Goal: Task Accomplishment & Management: Use online tool/utility

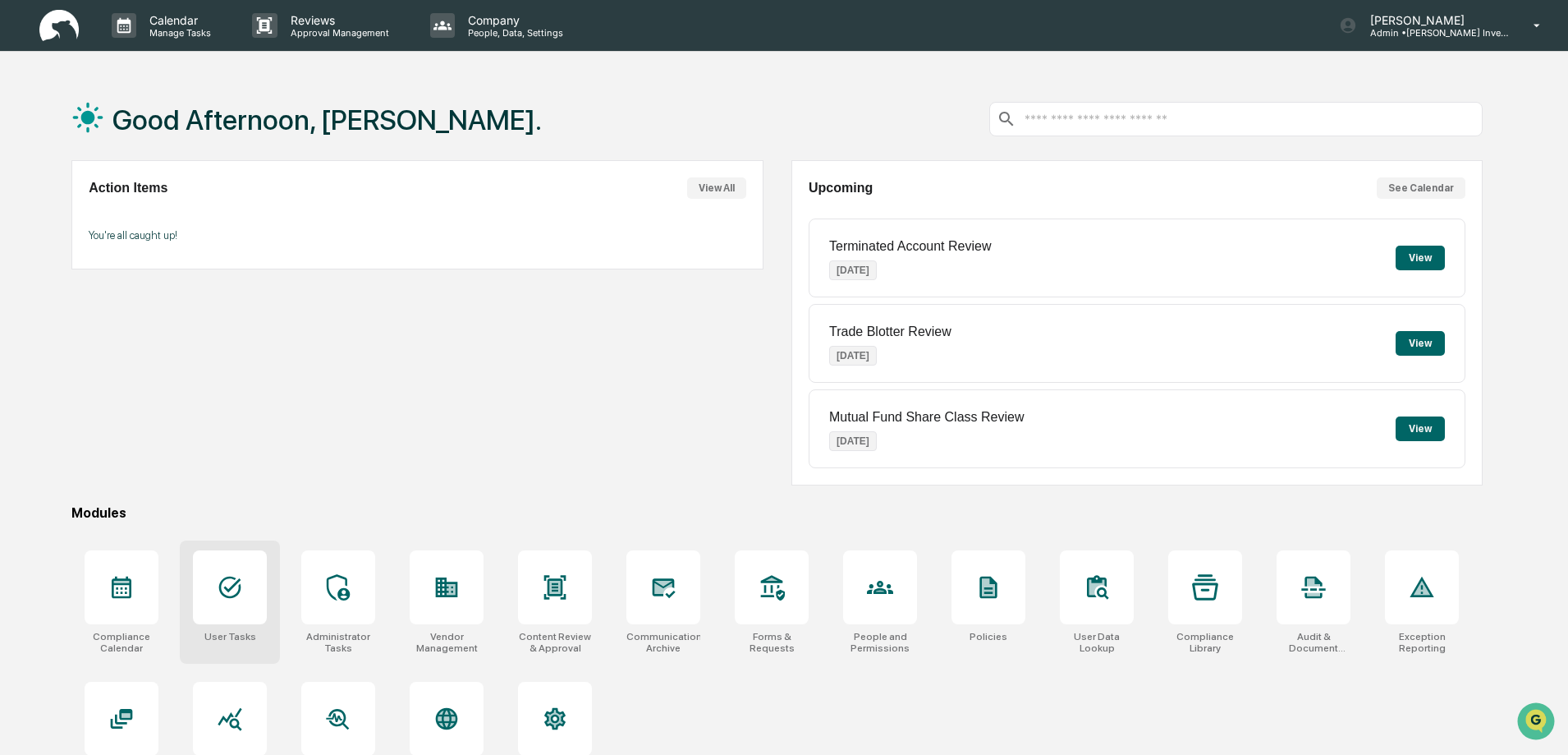
click at [228, 607] on div at bounding box center [230, 587] width 73 height 73
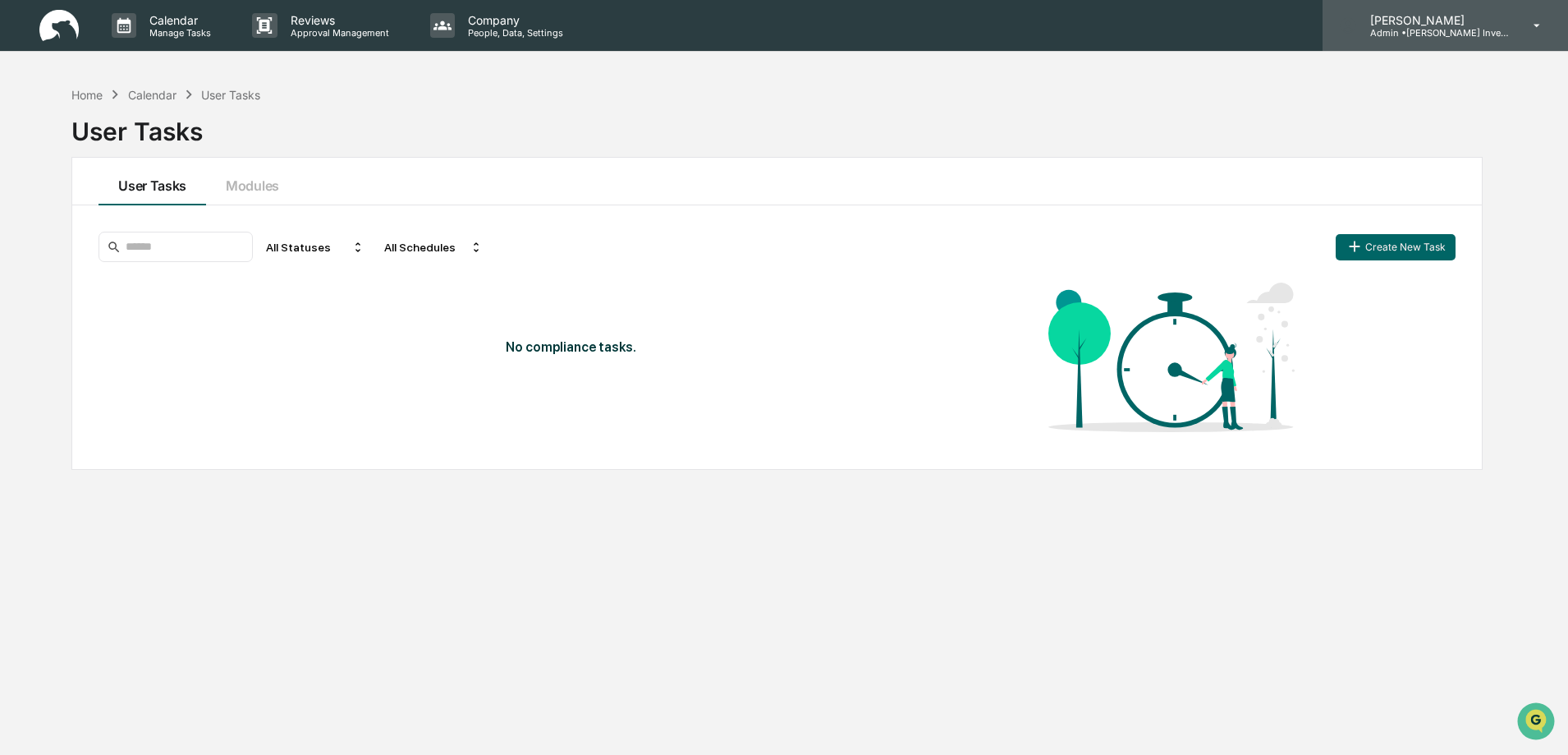
click at [1443, 32] on p "Admin • [PERSON_NAME] Investments, LLC" at bounding box center [1433, 33] width 153 height 12
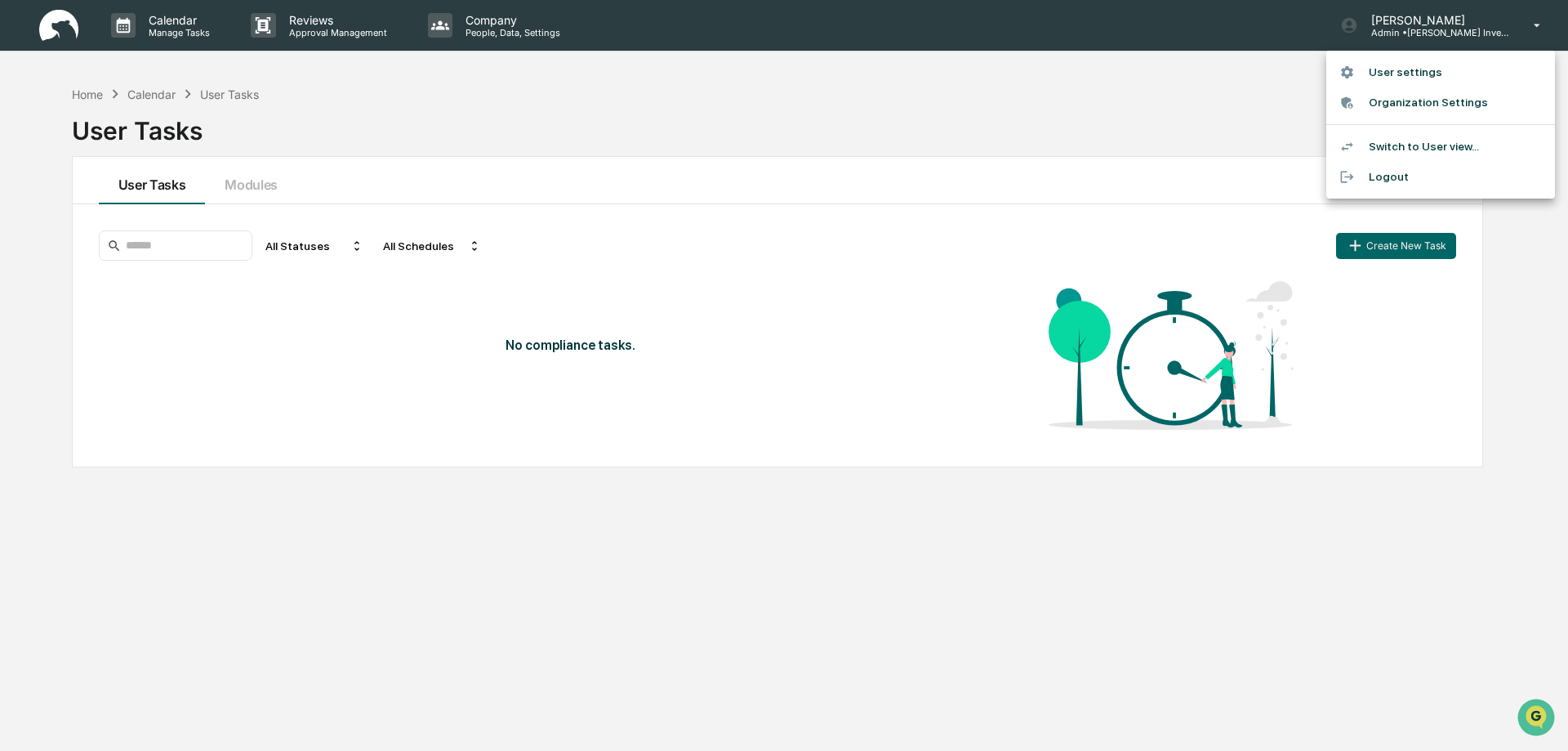
click at [1413, 153] on li "Switch to User view..." at bounding box center [1440, 146] width 228 height 30
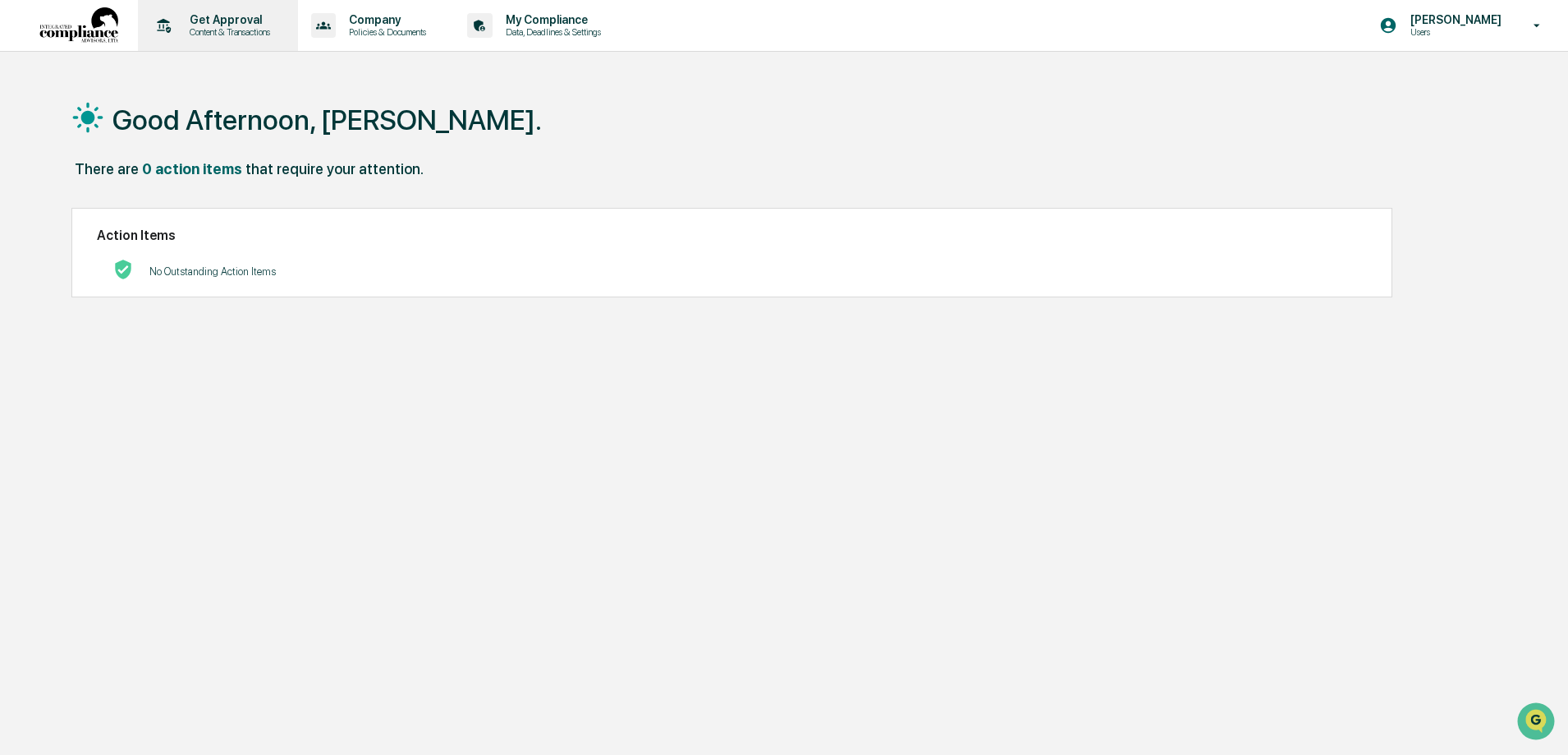
click at [224, 20] on p "Get Approval" at bounding box center [227, 20] width 102 height 13
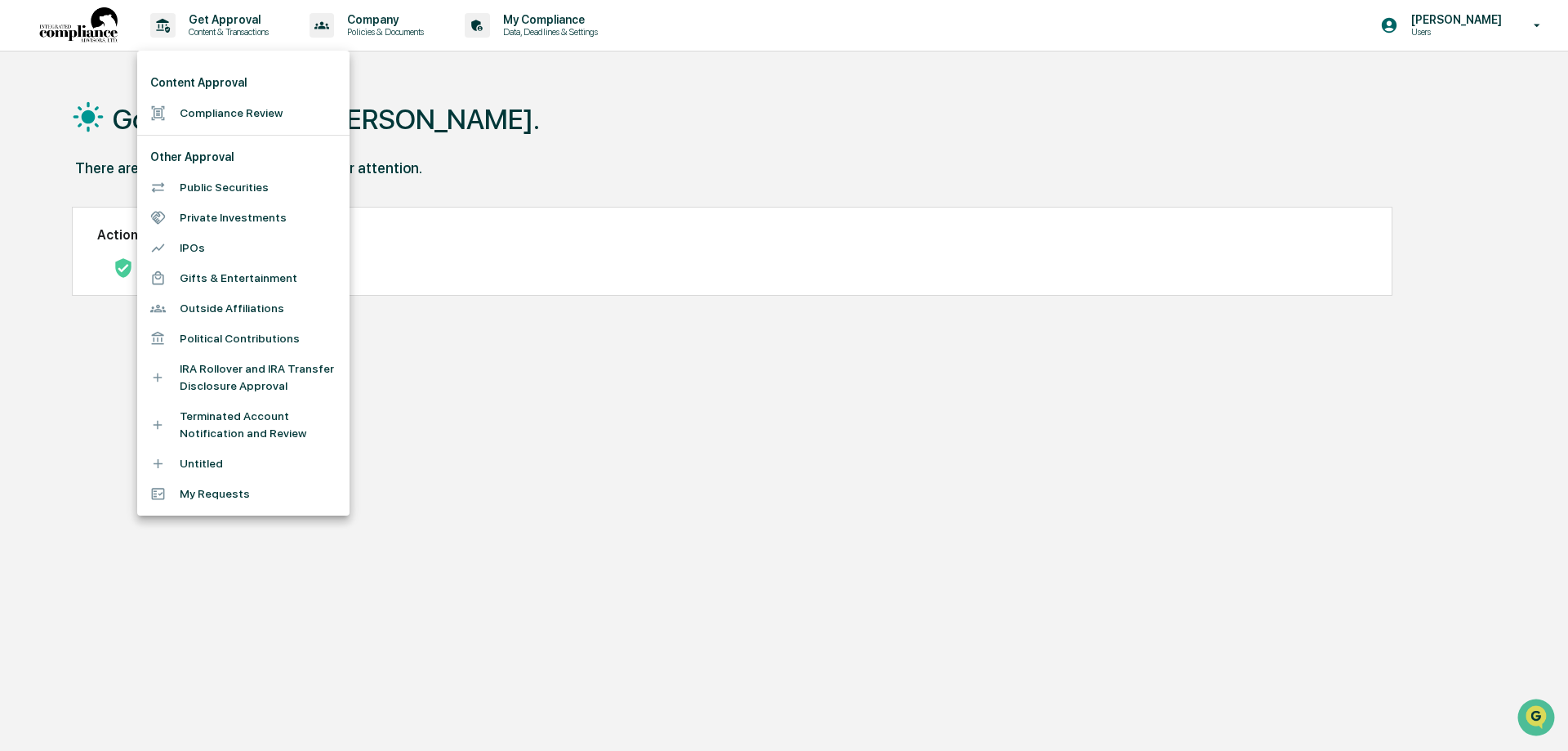
click at [191, 498] on li "My Requests" at bounding box center [243, 493] width 213 height 30
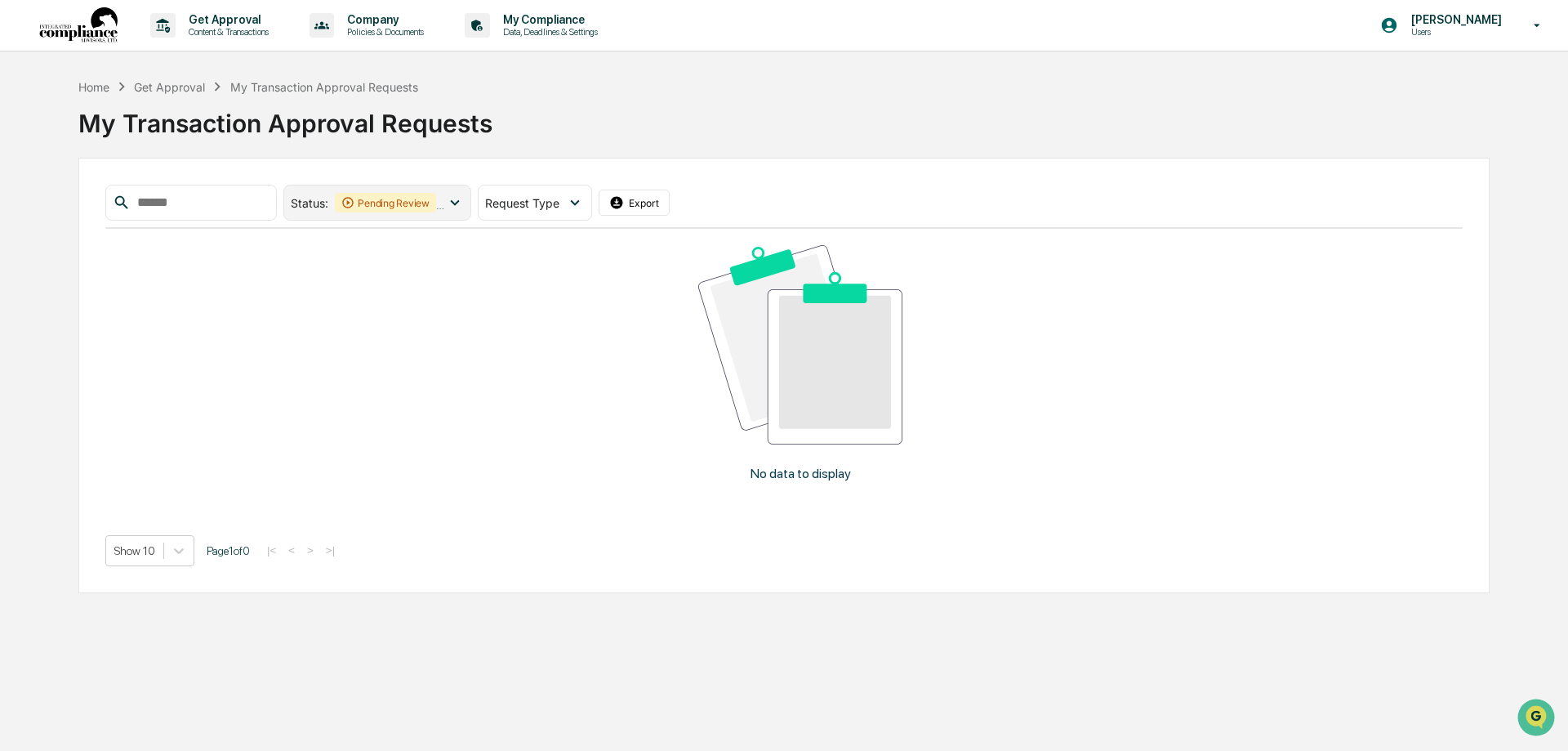
click at [463, 205] on icon at bounding box center [455, 203] width 18 height 18
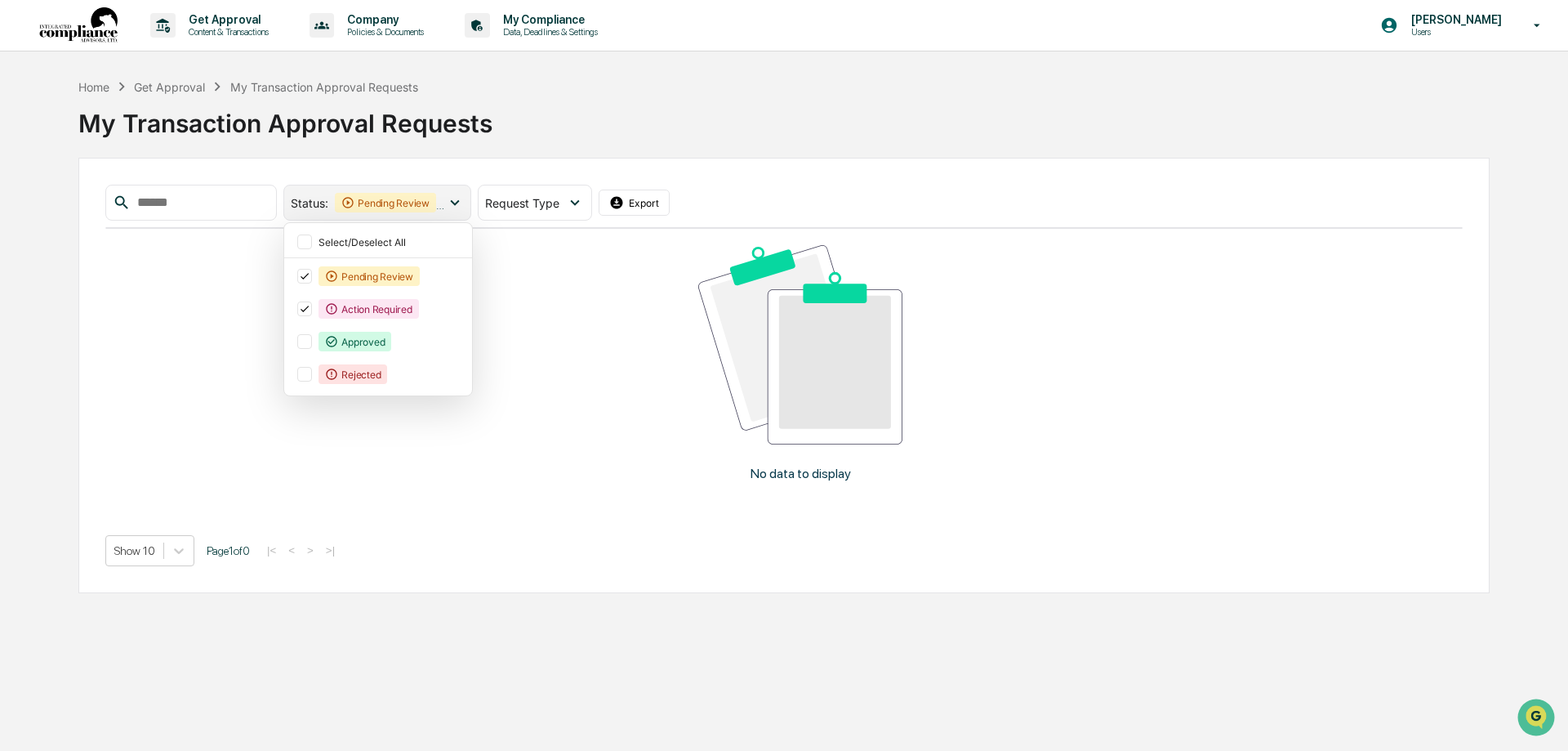
click at [463, 204] on icon at bounding box center [455, 203] width 18 height 18
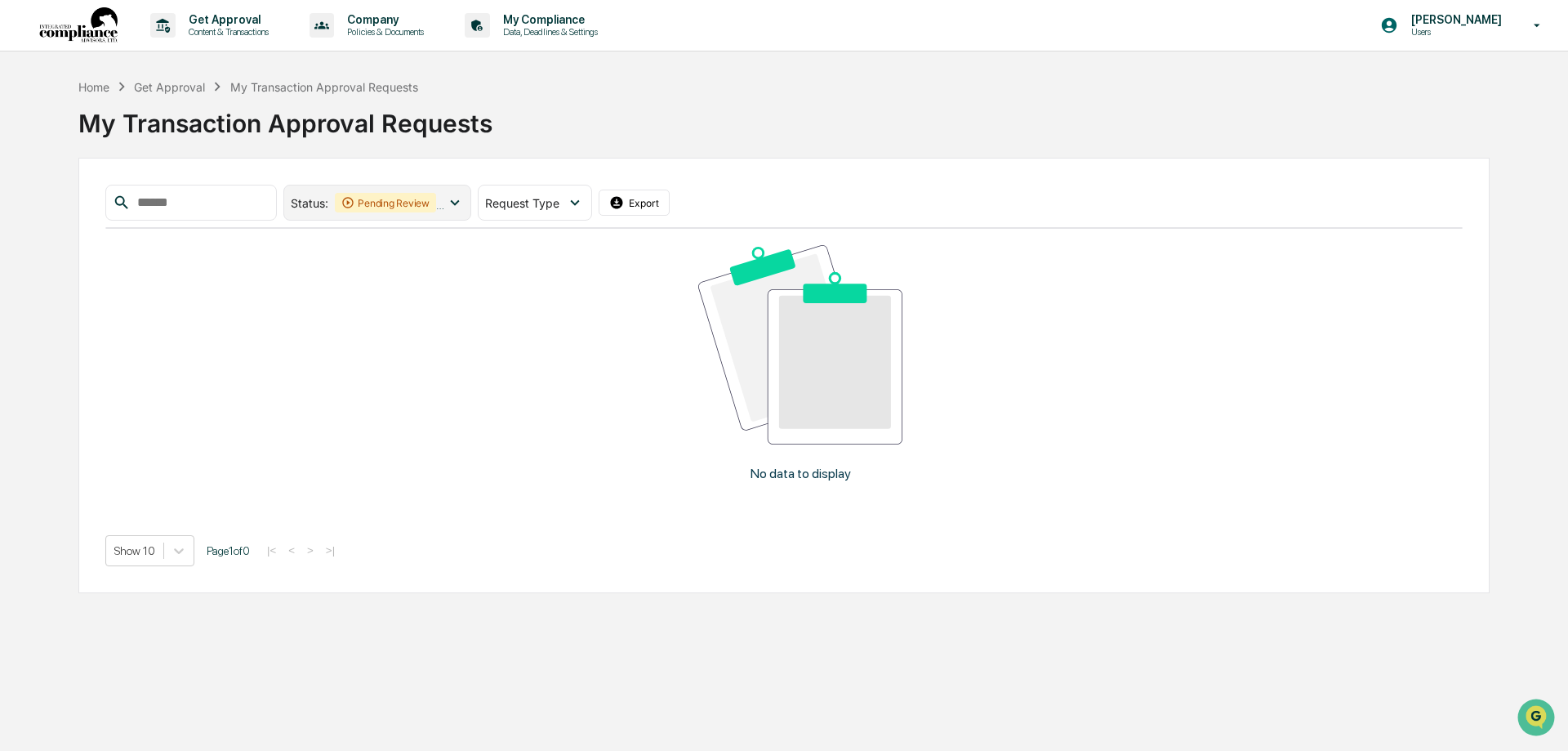
click at [463, 204] on icon at bounding box center [455, 203] width 18 height 18
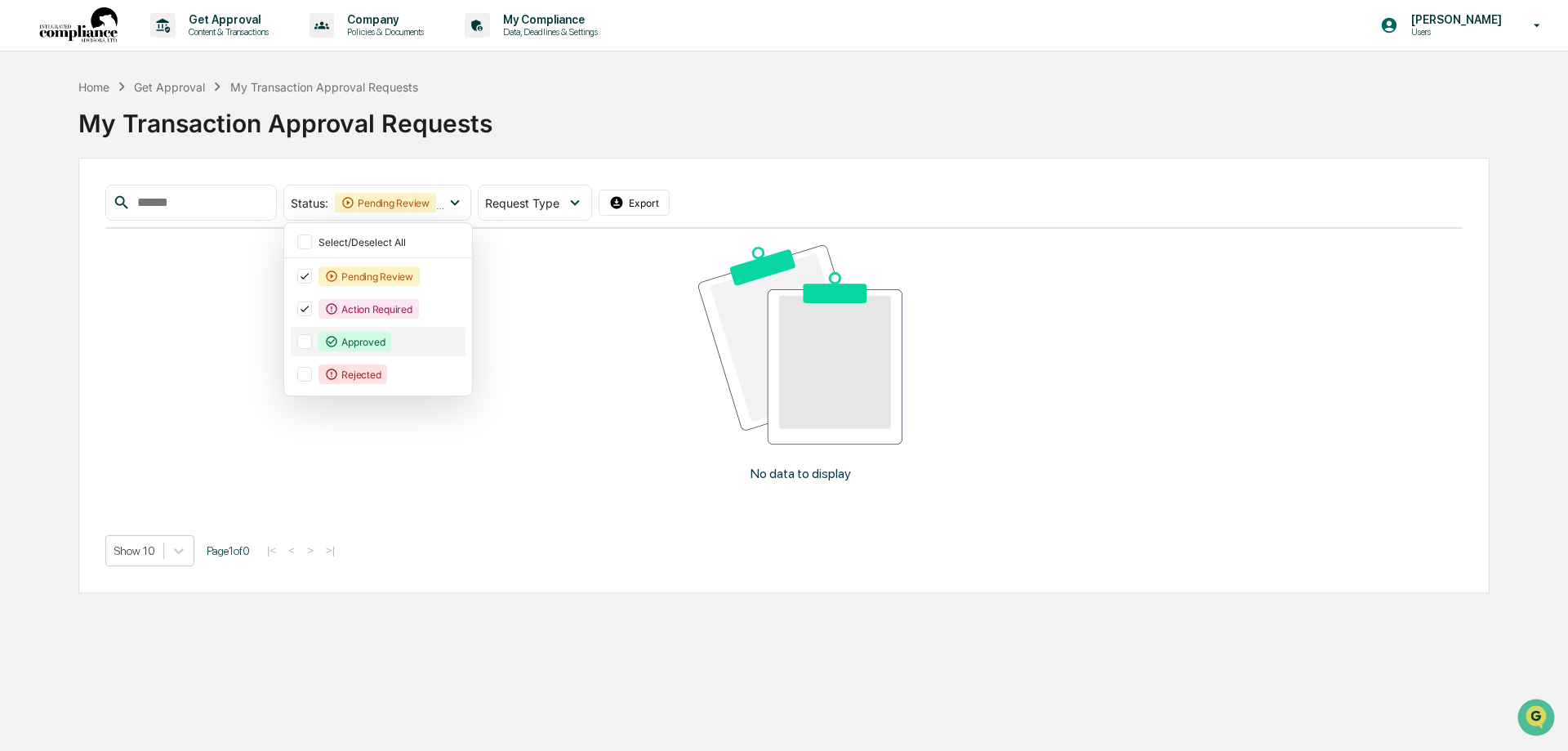
click at [312, 346] on div at bounding box center [305, 341] width 15 height 15
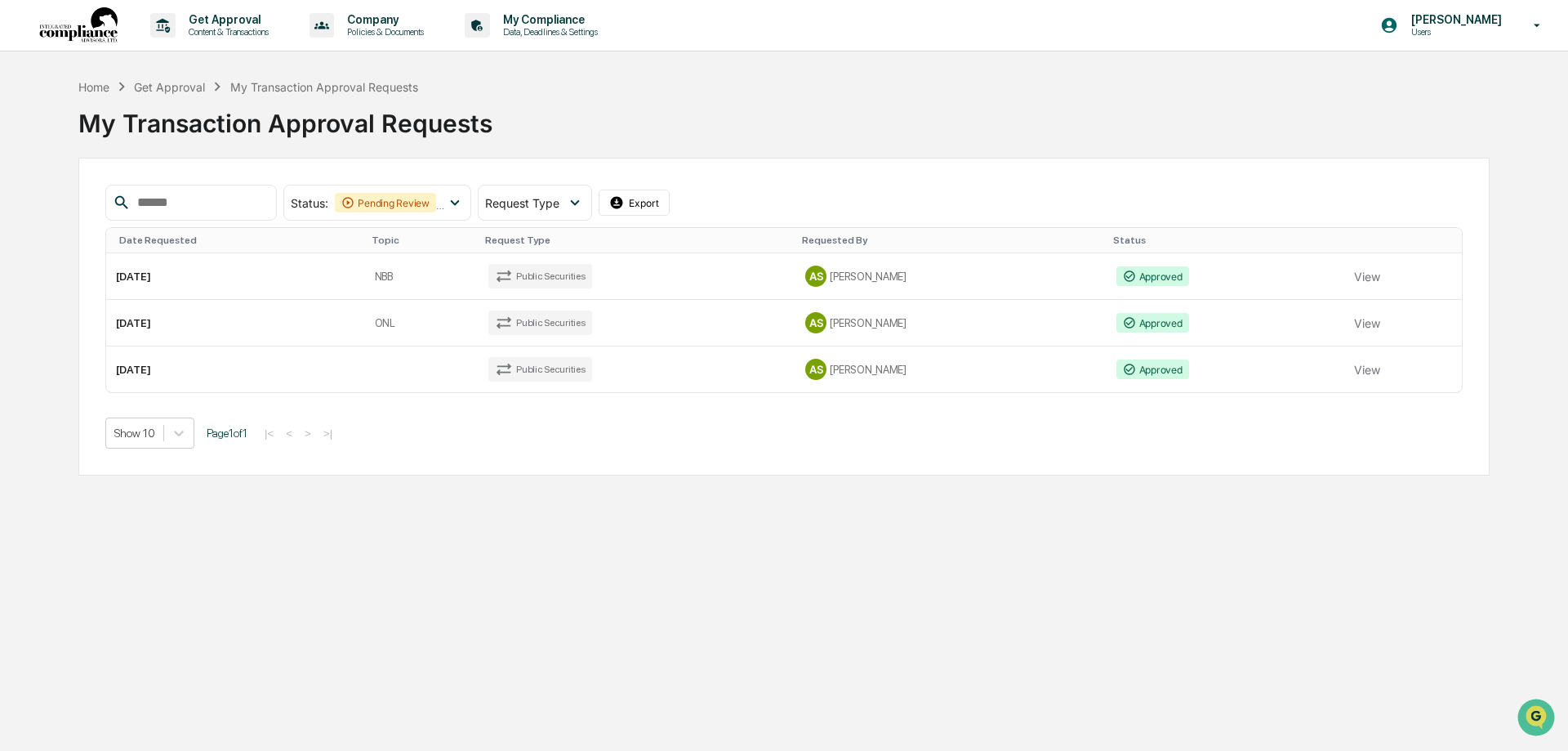
click at [435, 459] on div "Status : Pending Review Action Required Approved Select/Deselect All Pending Re…" at bounding box center [783, 317] width 1411 height 317
click at [239, 33] on p "Content & Transactions" at bounding box center [226, 32] width 101 height 12
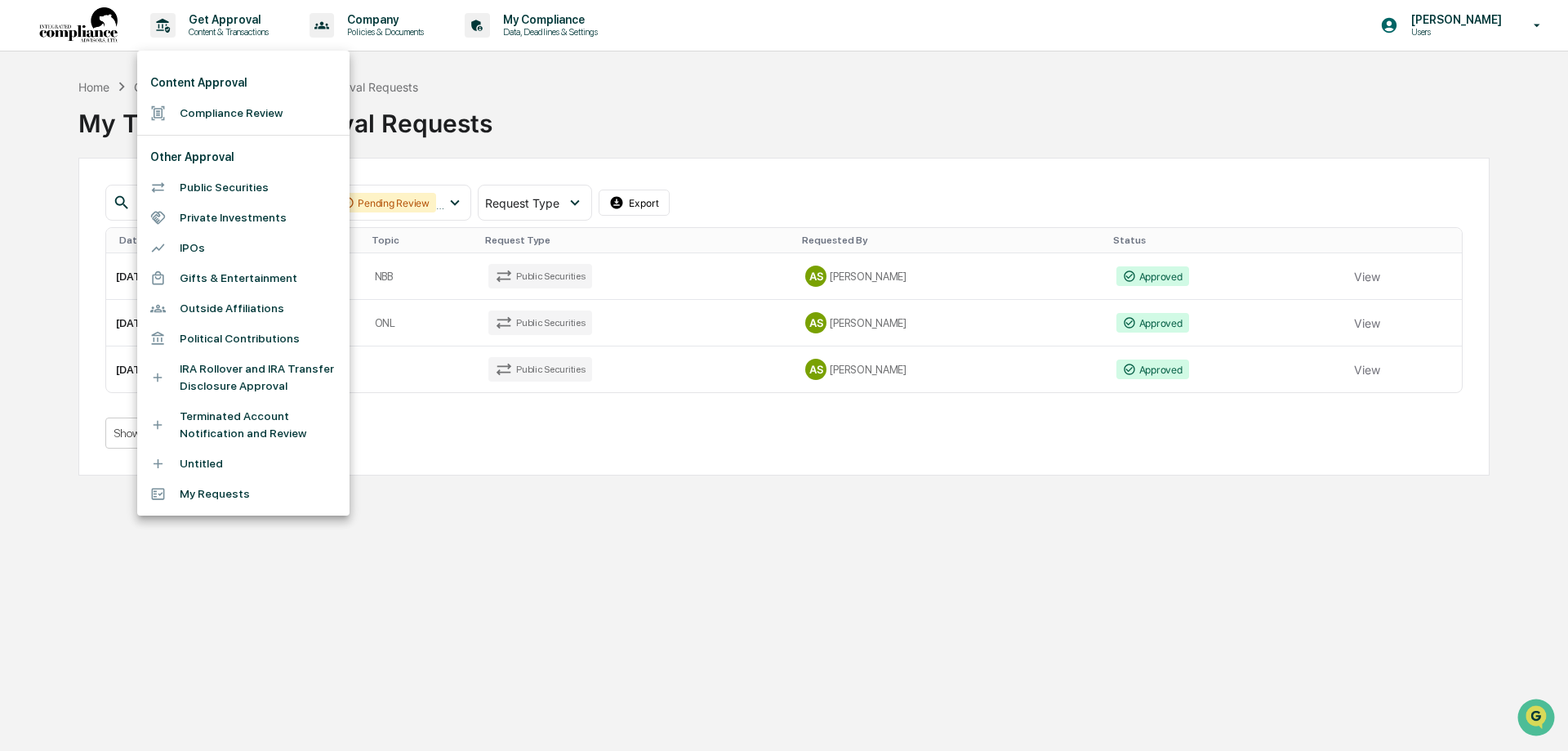
click at [546, 28] on div at bounding box center [784, 376] width 1568 height 751
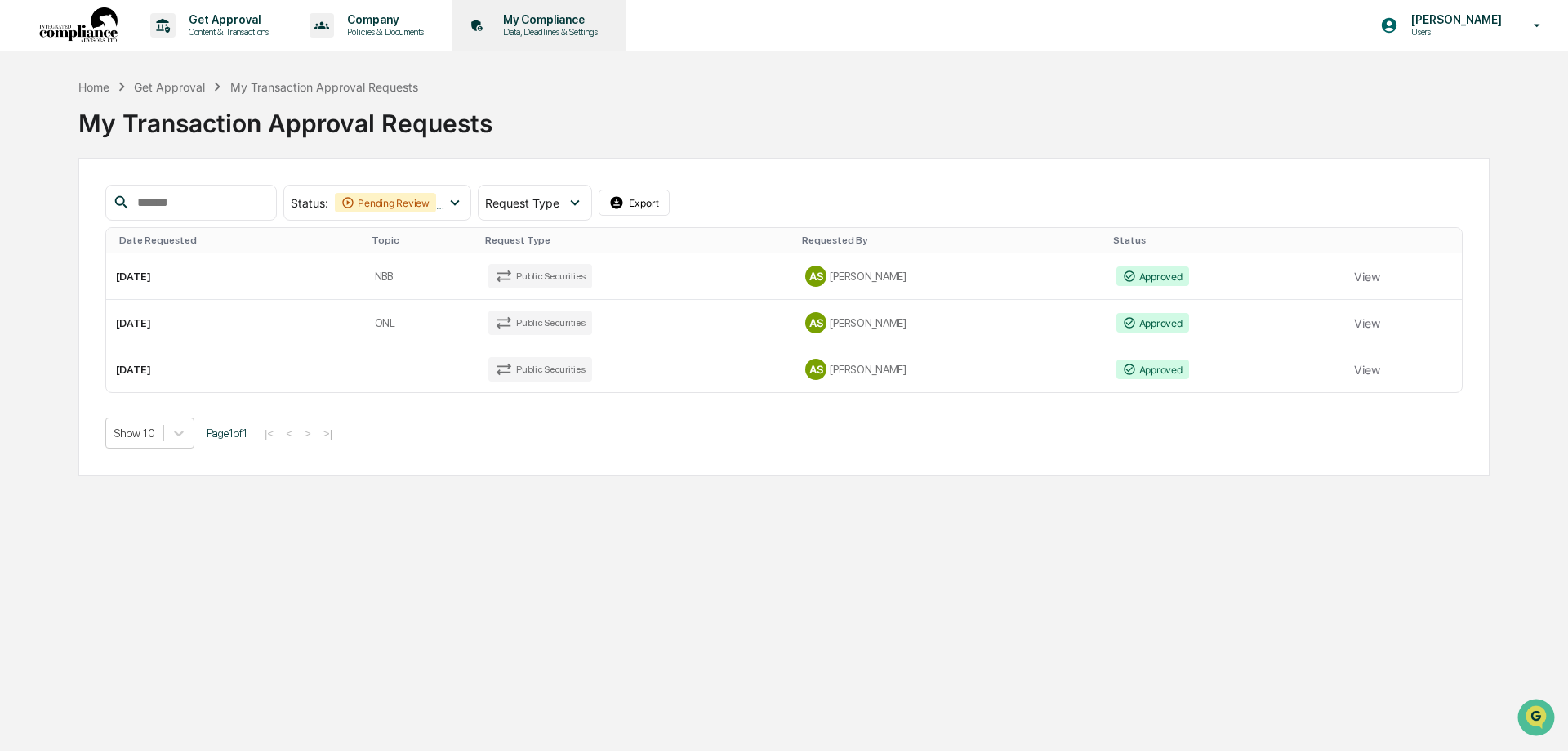
click at [559, 25] on p "My Compliance" at bounding box center [548, 20] width 116 height 13
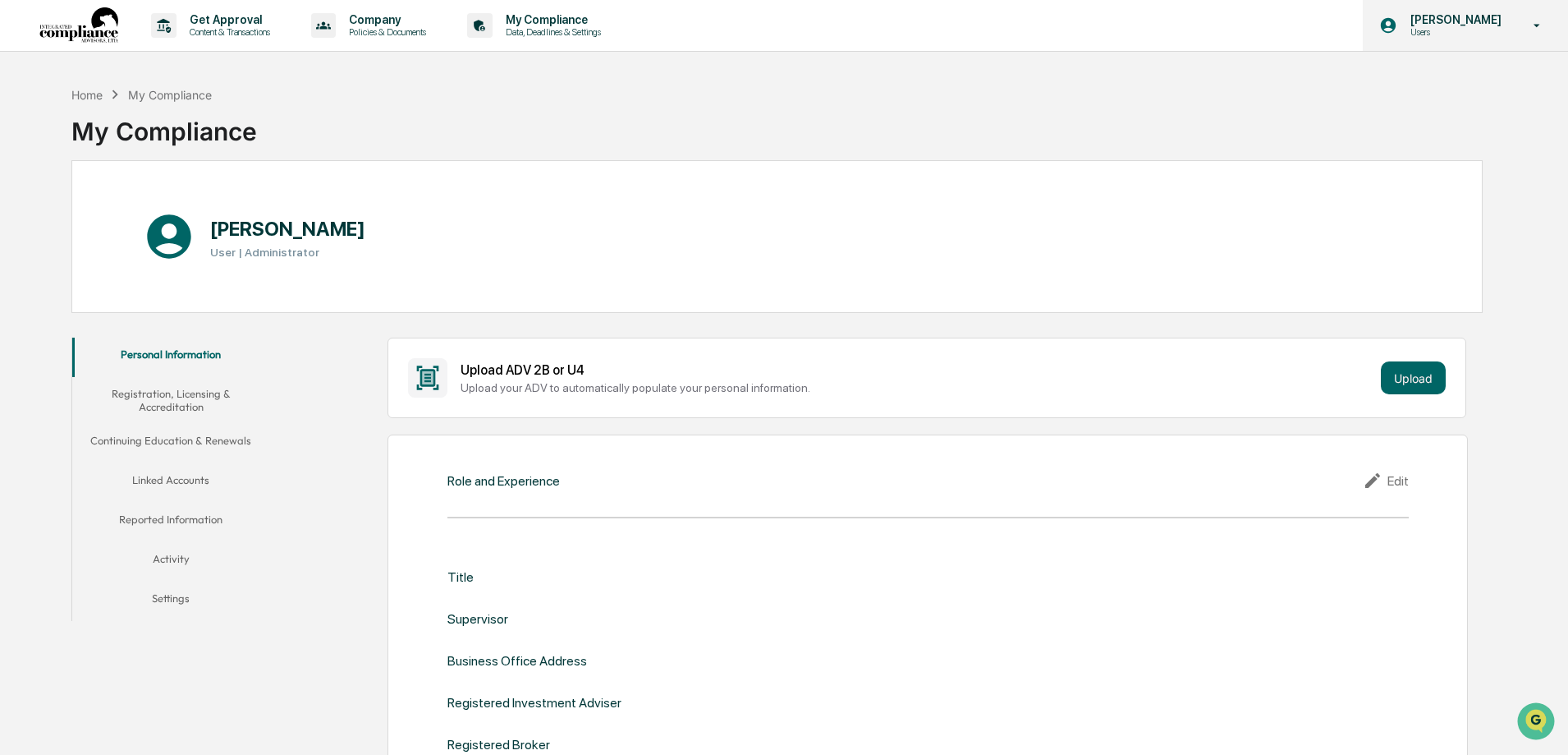
click at [1444, 28] on p "Users" at bounding box center [1453, 32] width 113 height 12
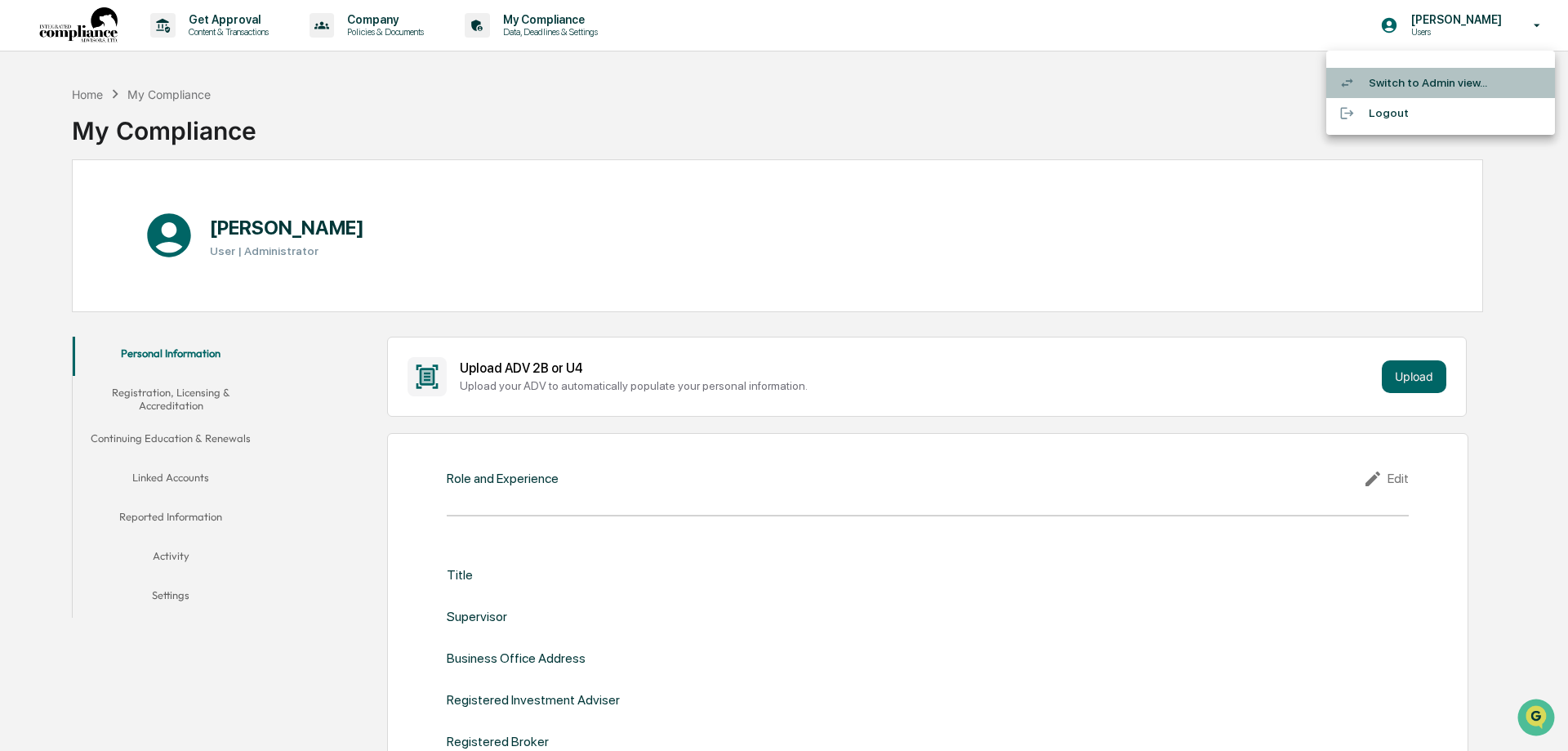
click at [1400, 81] on li "Switch to Admin view..." at bounding box center [1440, 83] width 228 height 30
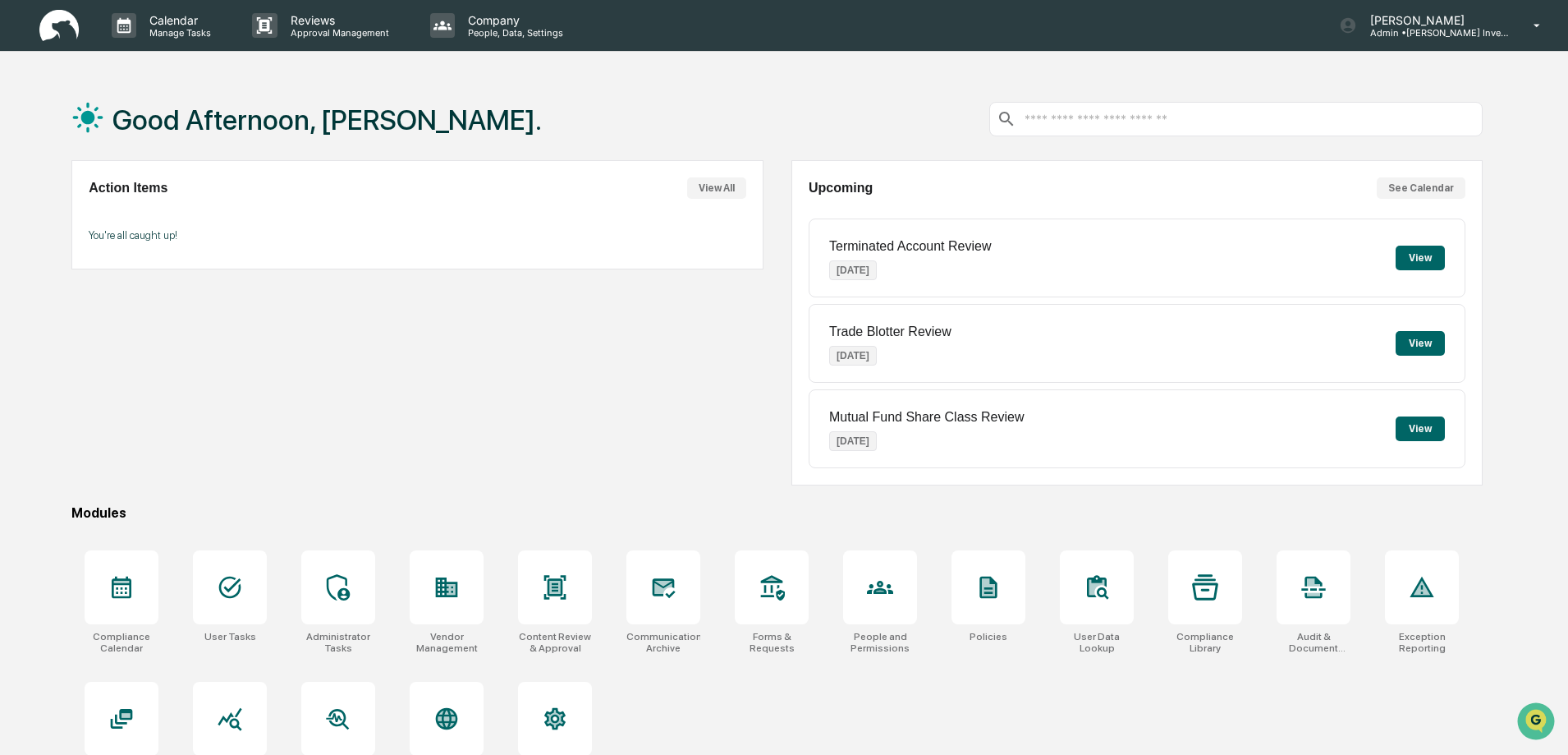
scroll to position [78, 0]
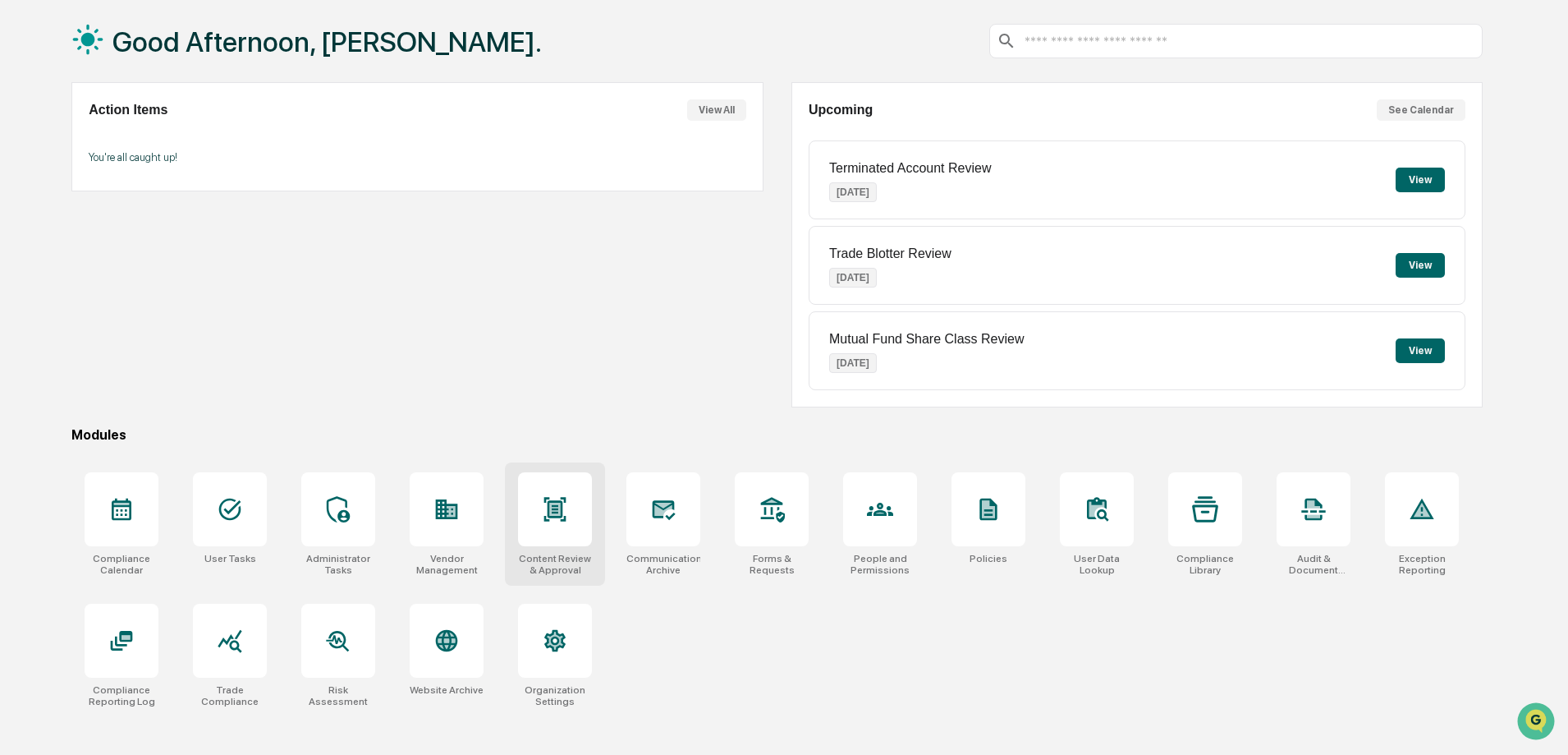
click at [581, 530] on div at bounding box center [554, 509] width 73 height 73
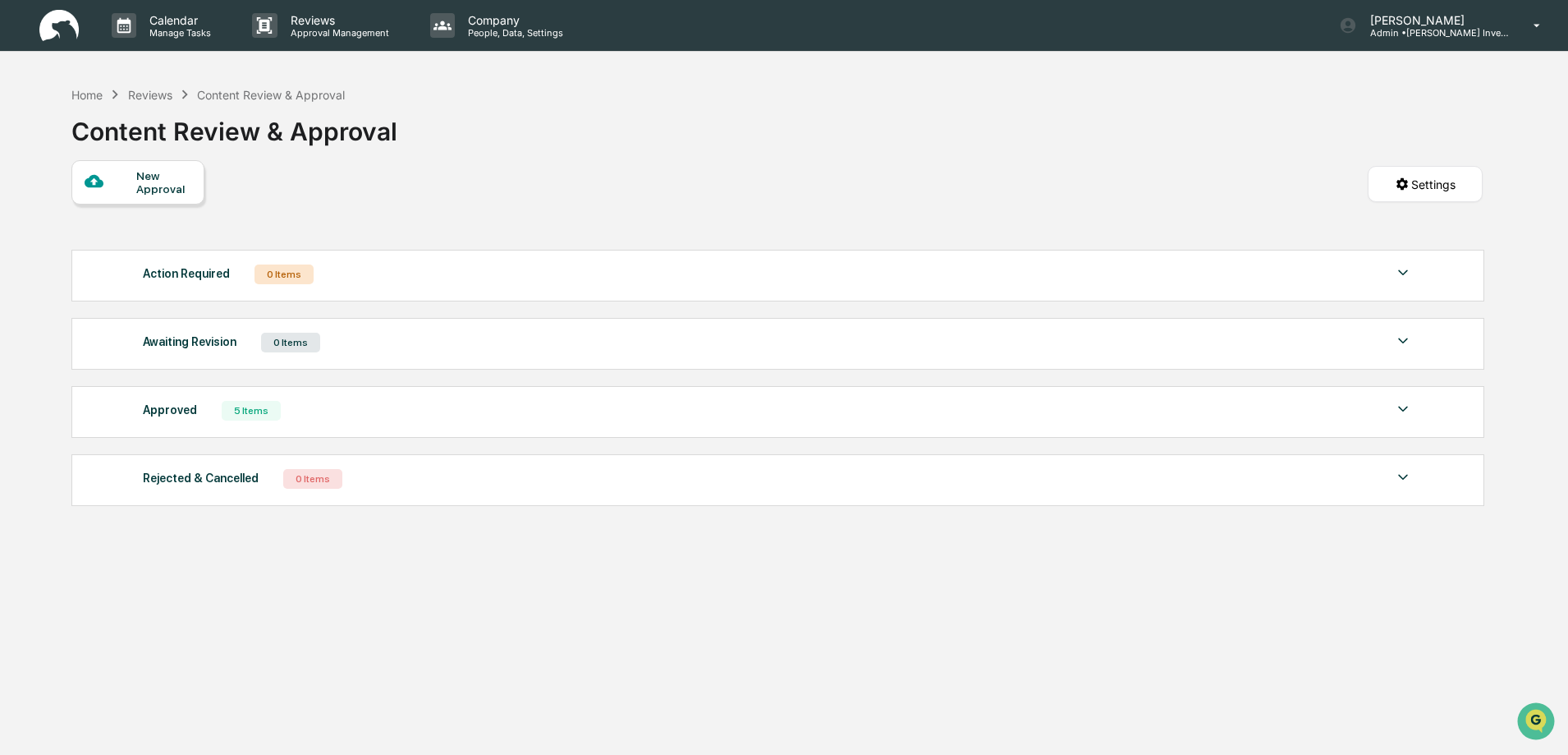
click at [1401, 407] on img at bounding box center [1403, 409] width 20 height 20
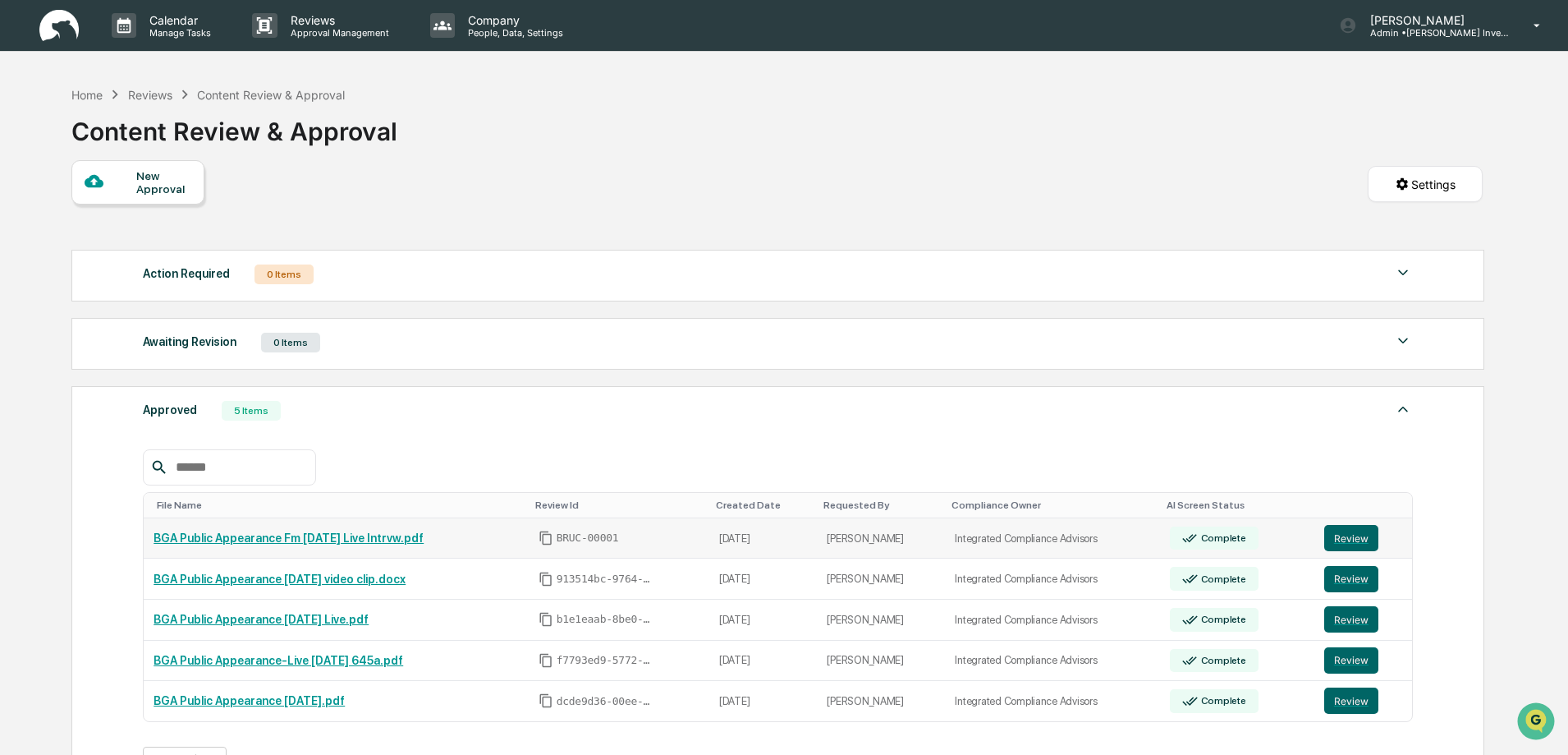
click at [291, 536] on link "BGA Public Appearance Fm [DATE] Live Intrvw.pdf" at bounding box center [288, 538] width 270 height 13
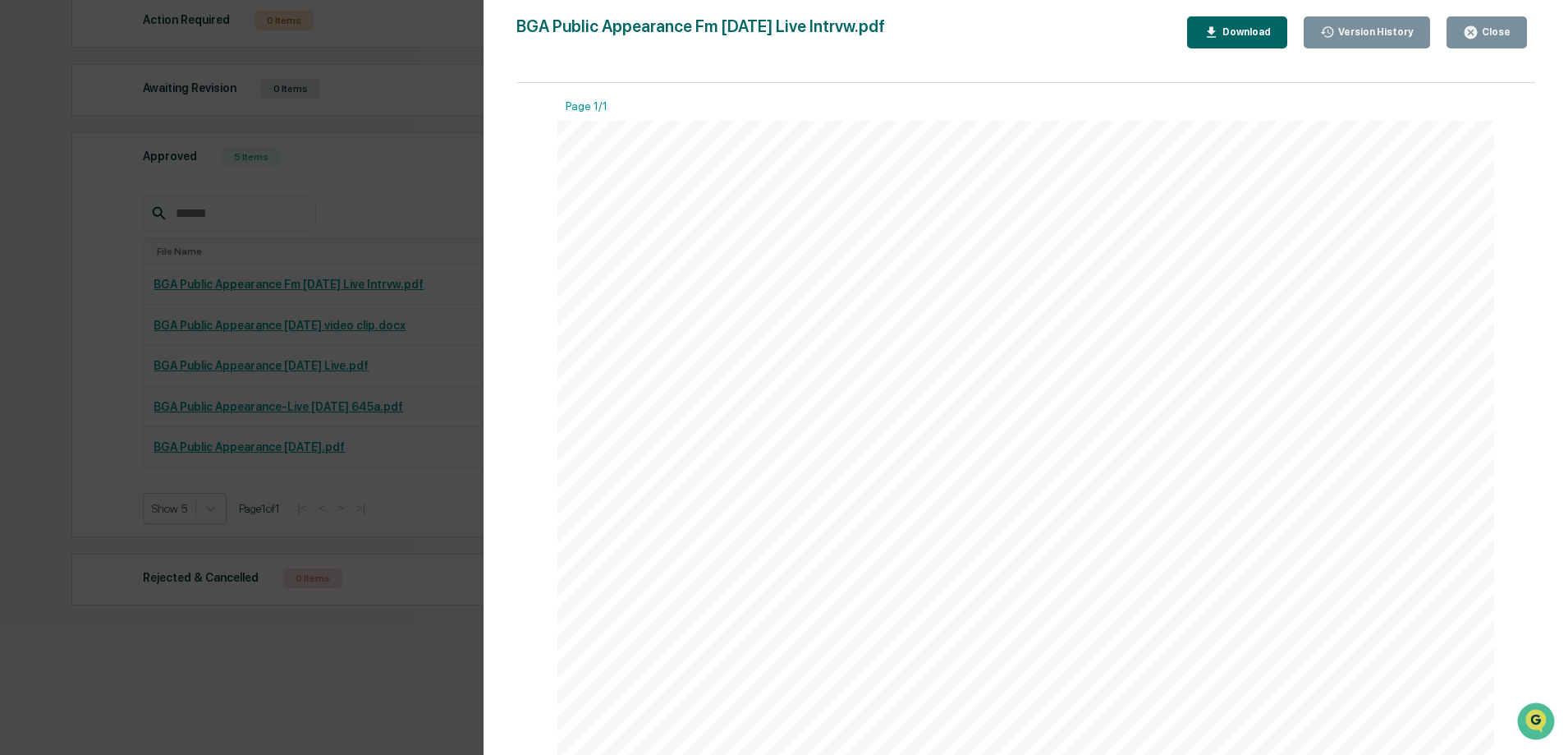
click at [1500, 33] on div "Close" at bounding box center [1495, 32] width 32 height 12
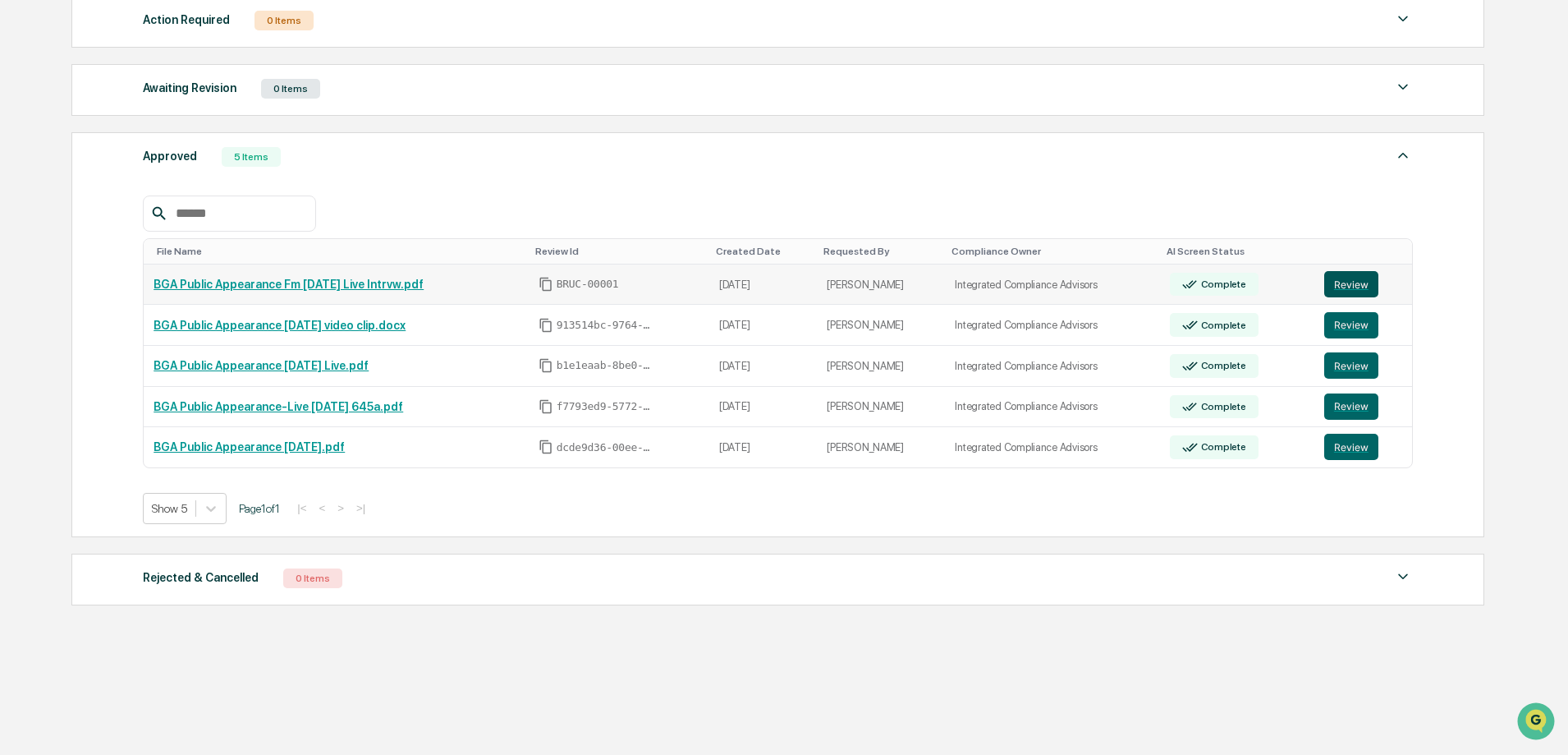
click at [1349, 285] on button "Review" at bounding box center [1351, 283] width 54 height 26
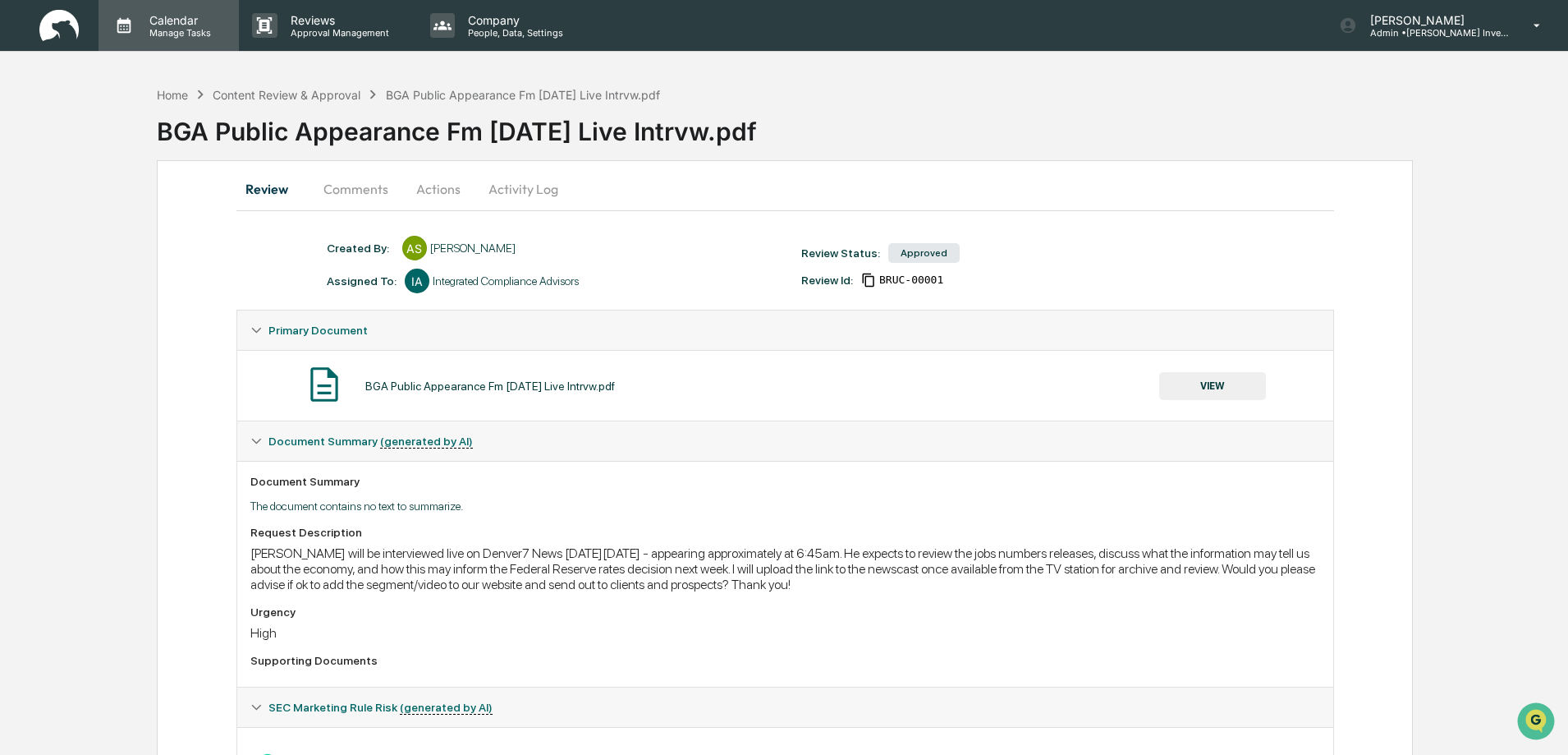
click at [175, 29] on p "Manage Tasks" at bounding box center [177, 33] width 83 height 12
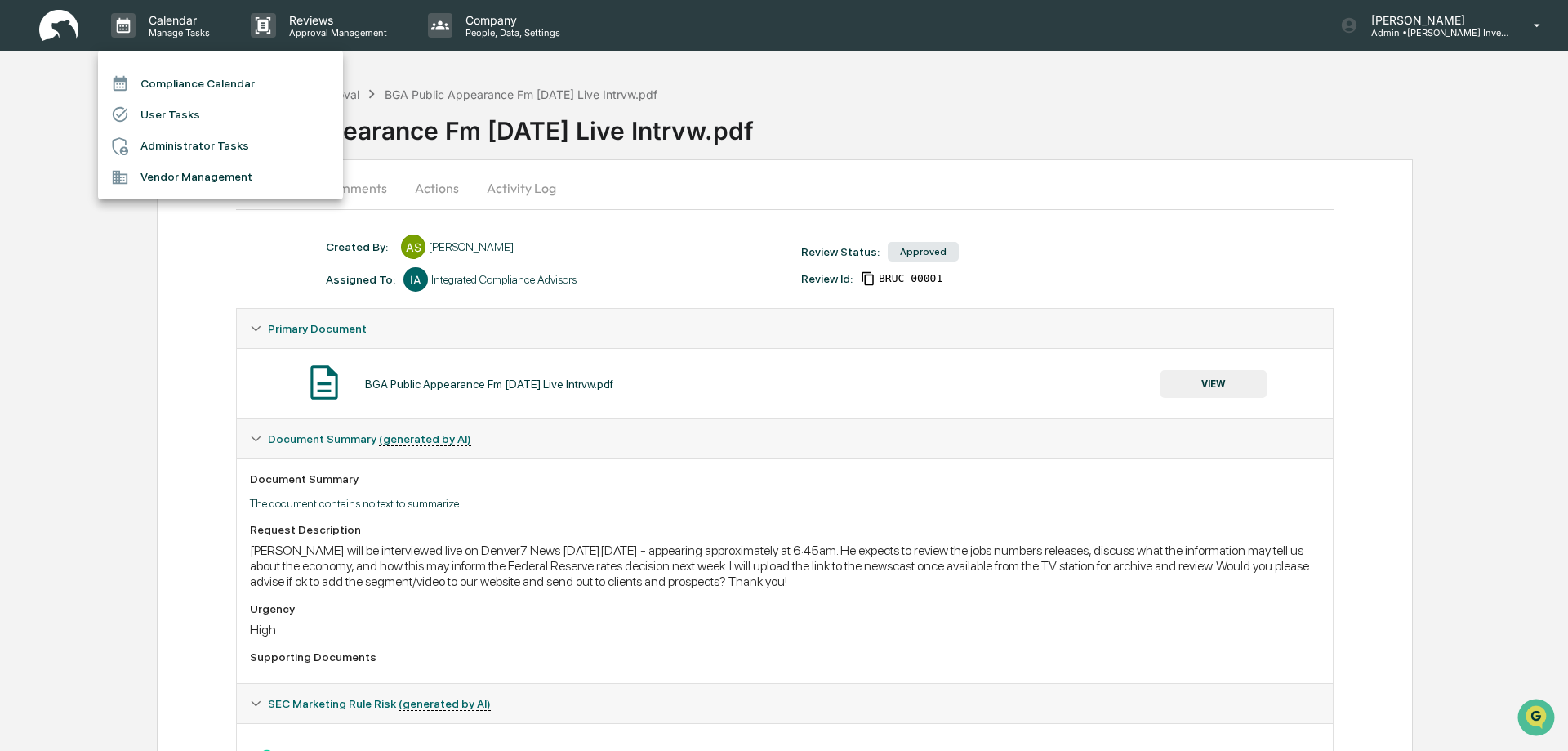
click at [181, 84] on li "Compliance Calendar" at bounding box center [220, 83] width 245 height 31
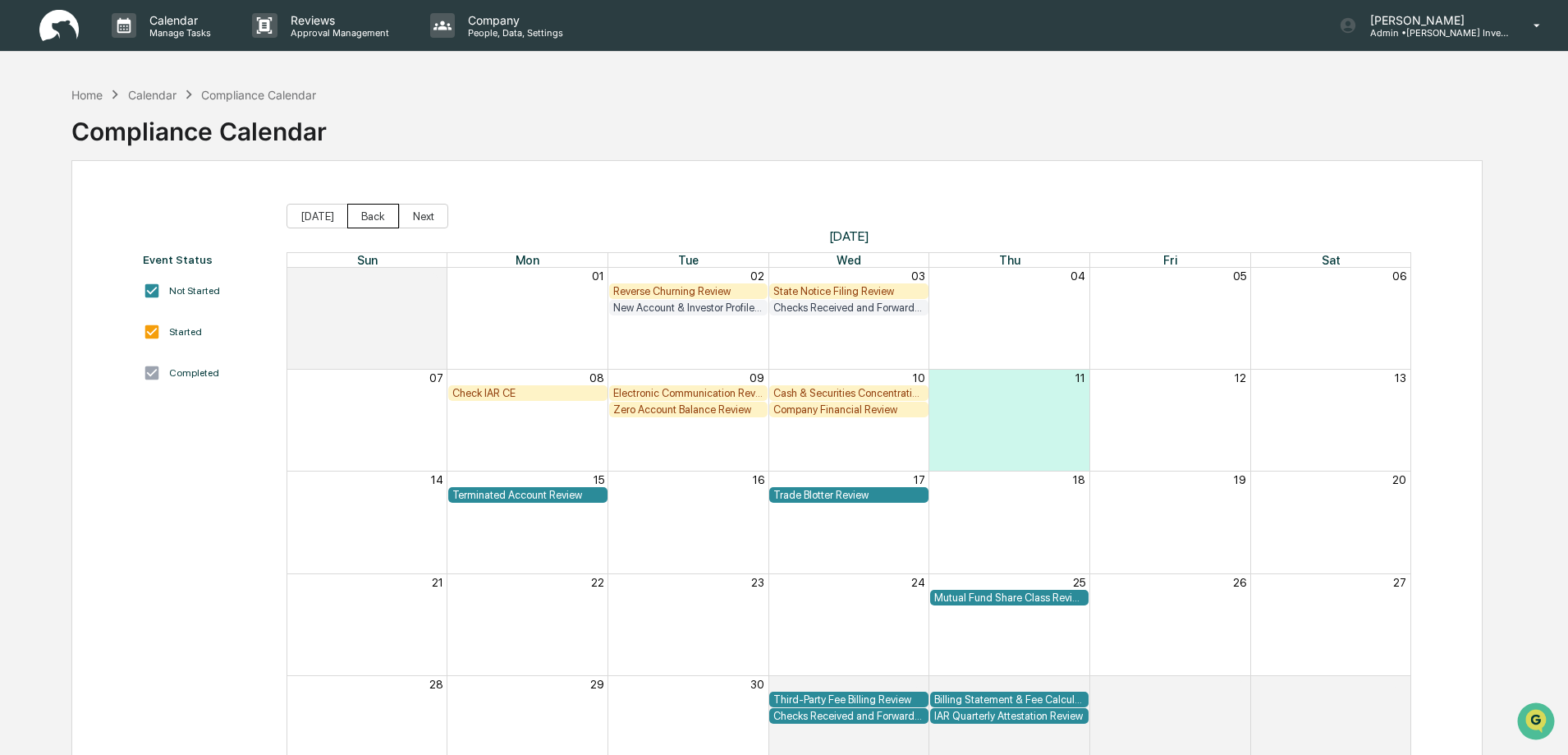
click at [370, 225] on button "Back" at bounding box center [373, 215] width 52 height 24
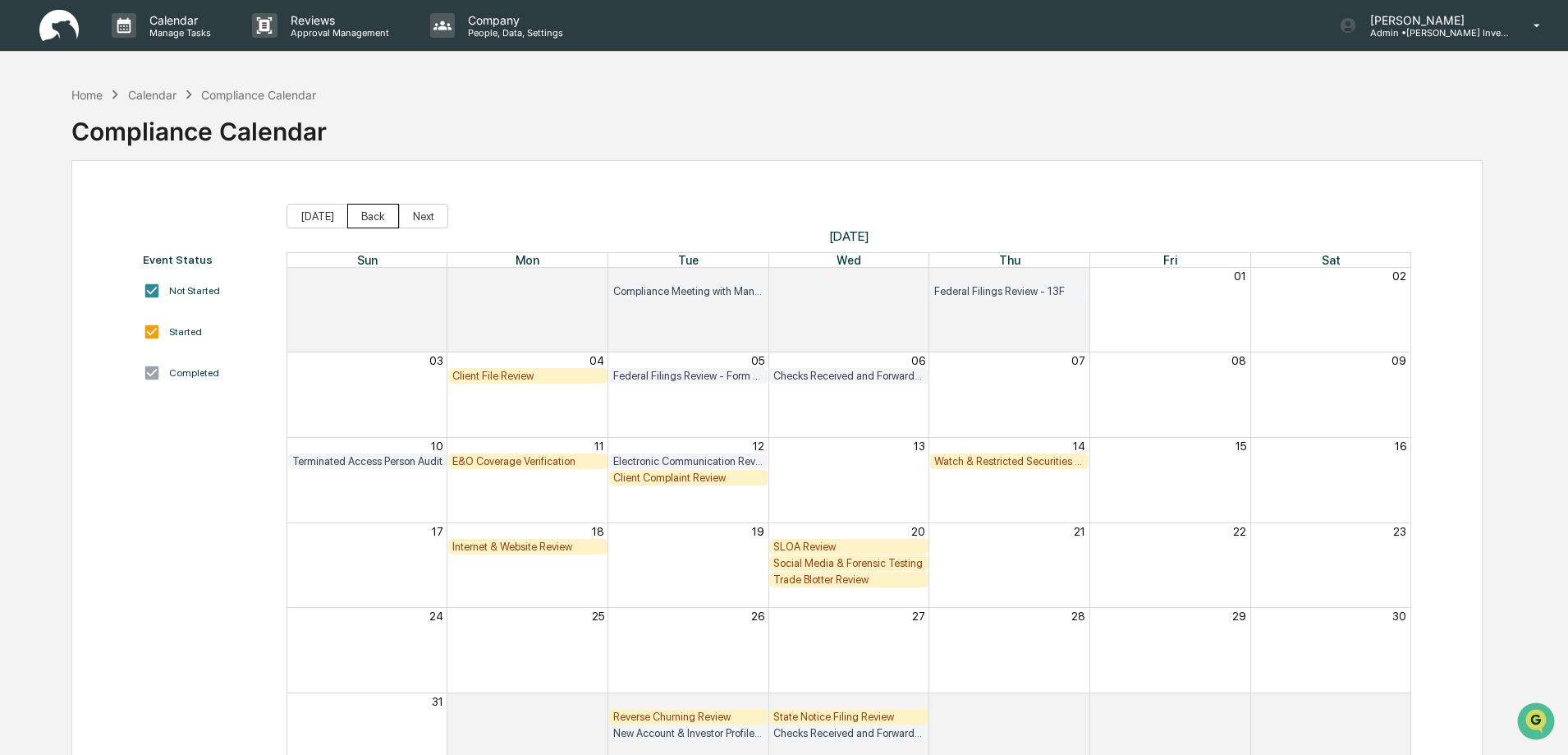
click at [371, 222] on button "Back" at bounding box center [373, 215] width 52 height 24
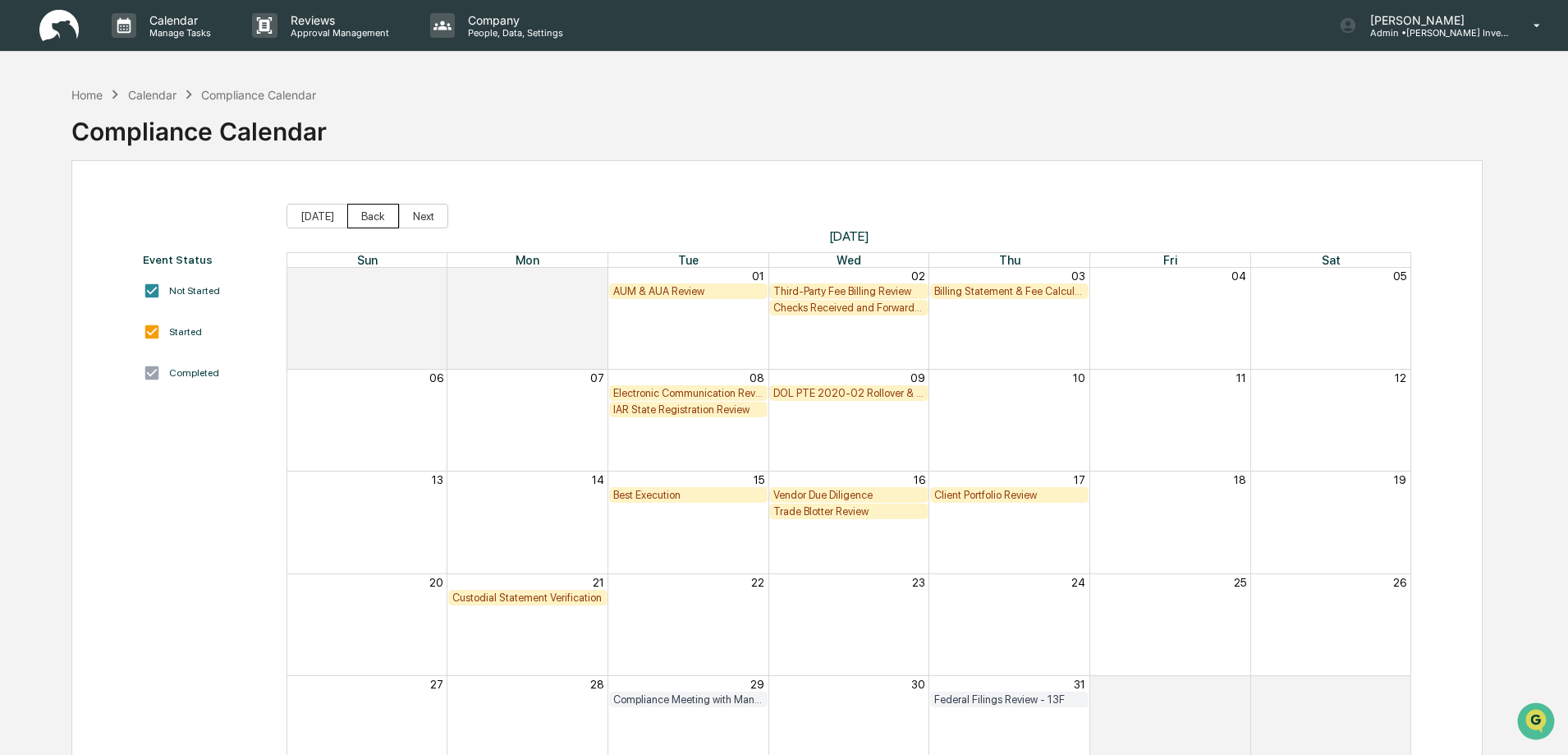
click at [371, 222] on button "Back" at bounding box center [373, 215] width 52 height 24
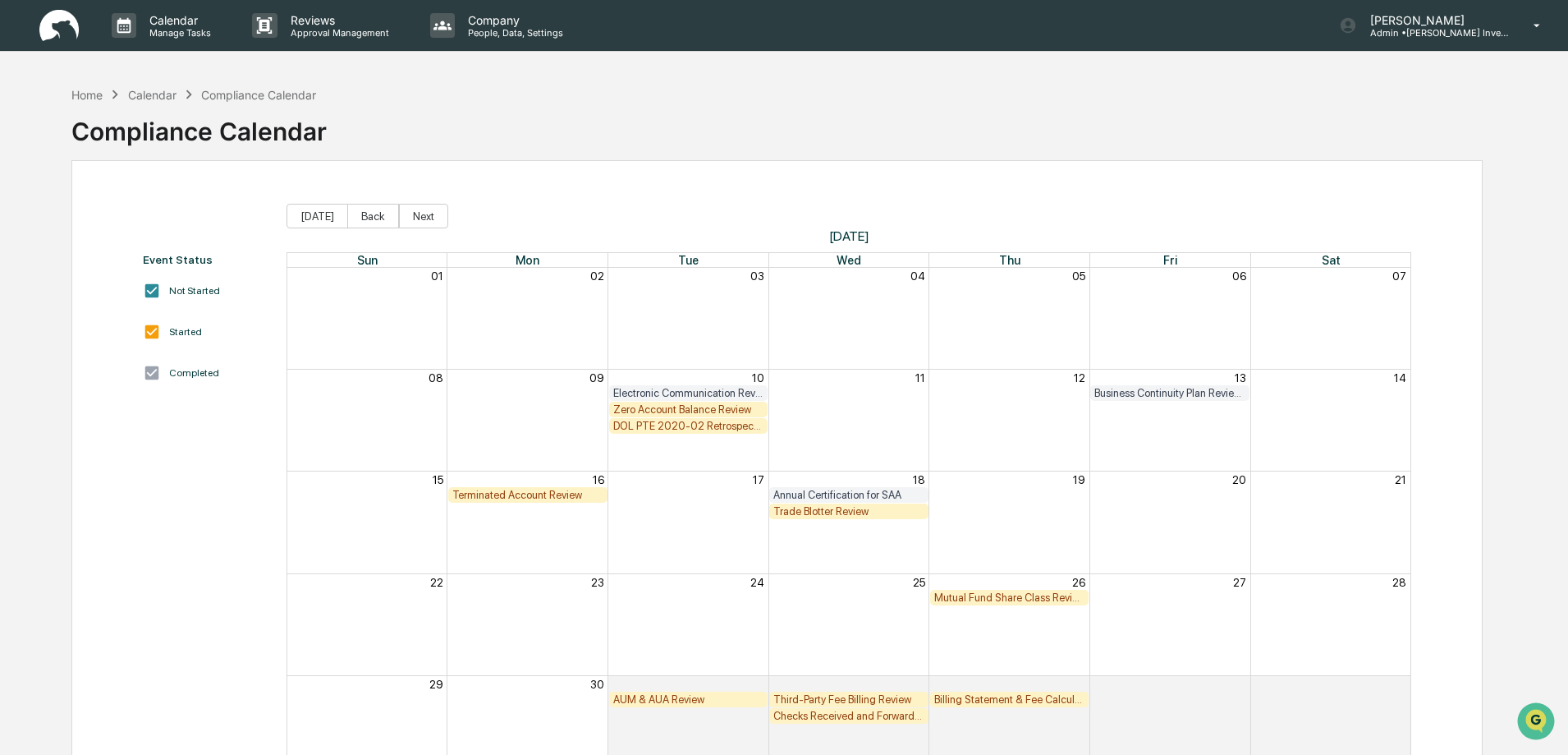
click at [665, 428] on div "DOL PTE 2020-02 Retrospective Review" at bounding box center [688, 425] width 151 height 13
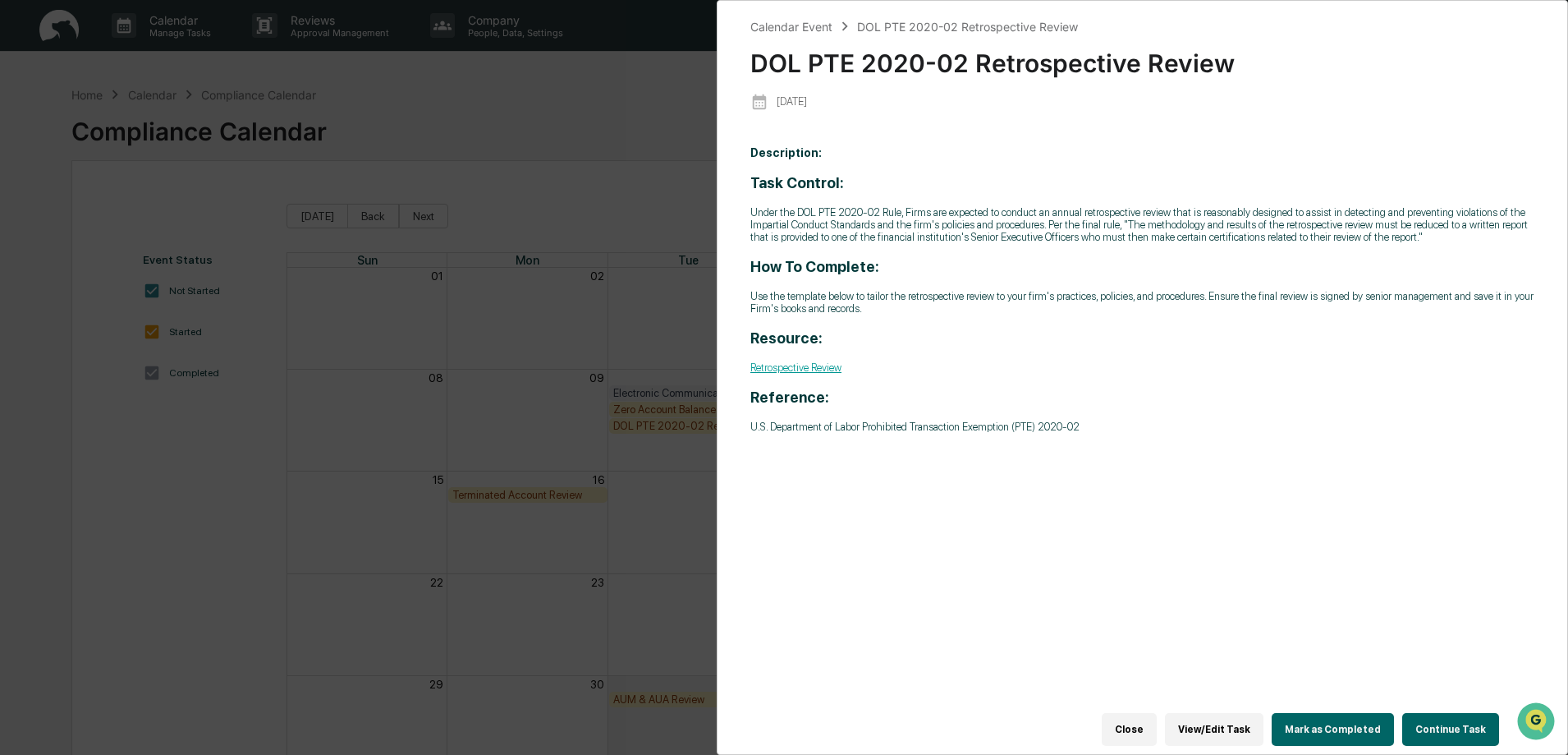
click at [1436, 719] on button "Continue Task" at bounding box center [1450, 728] width 97 height 33
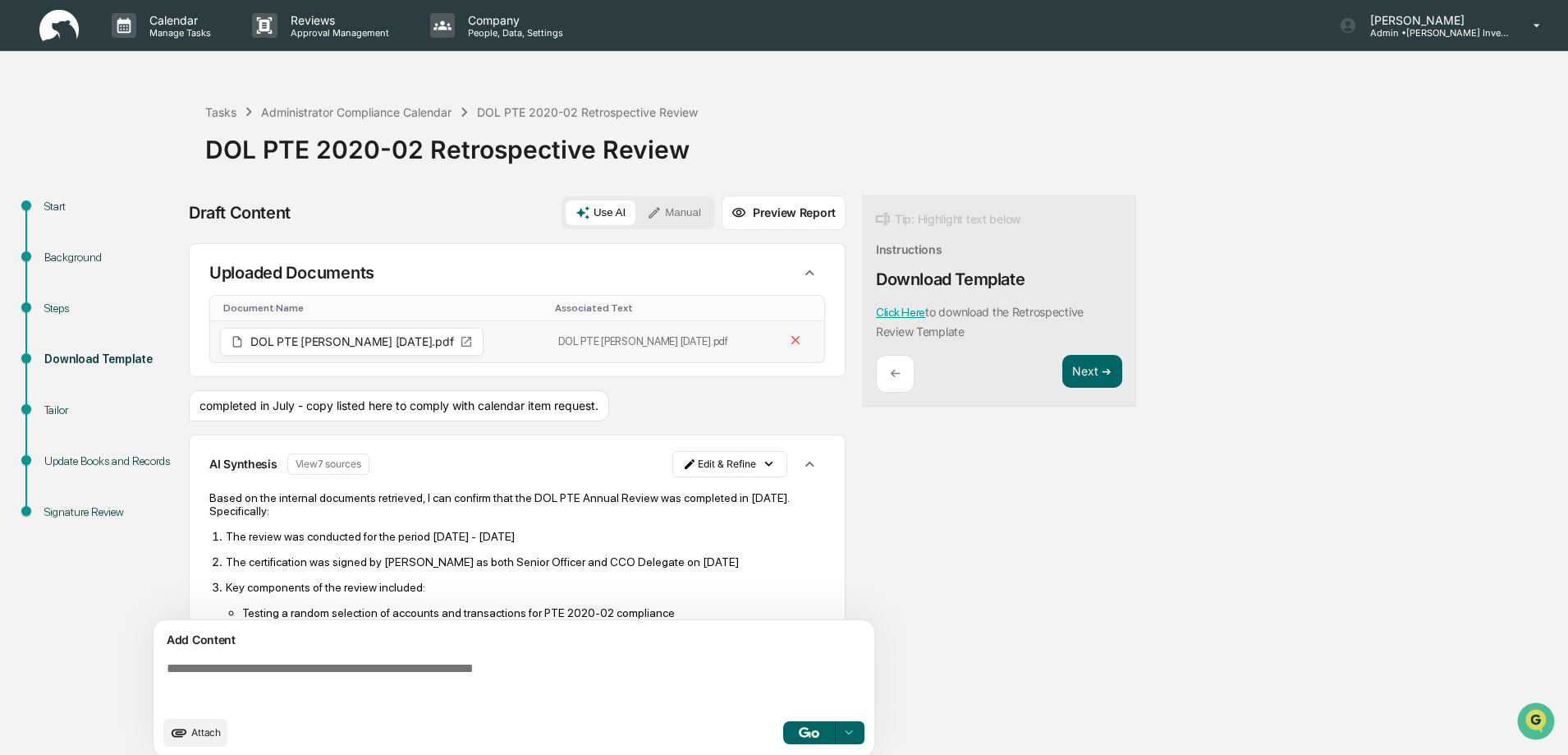
click at [462, 341] on icon at bounding box center [467, 342] width 10 height 10
click at [325, 343] on span "DOL PTE Ann Rvw 7.1.25.pdf" at bounding box center [352, 342] width 203 height 12
click at [63, 28] on img at bounding box center [58, 26] width 39 height 32
